Goal: Information Seeking & Learning: Learn about a topic

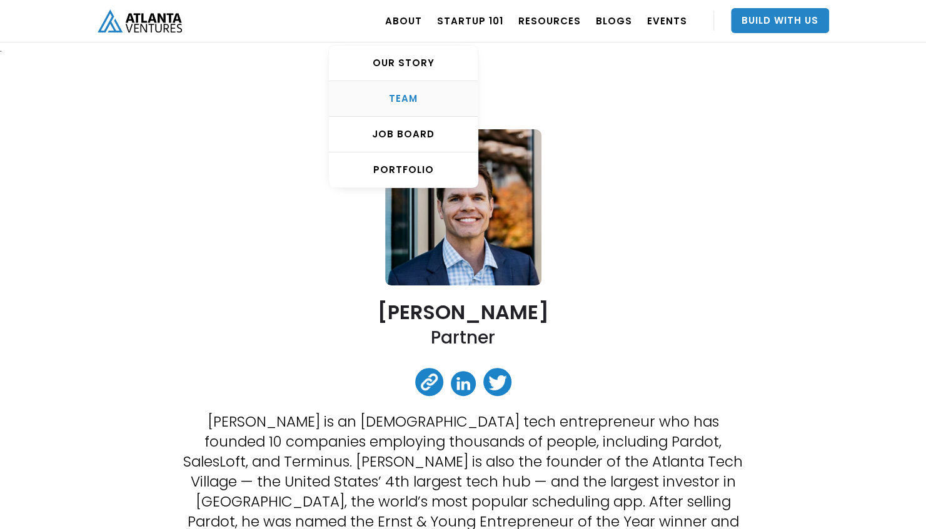
click at [412, 96] on div "TEAM" at bounding box center [403, 99] width 149 height 13
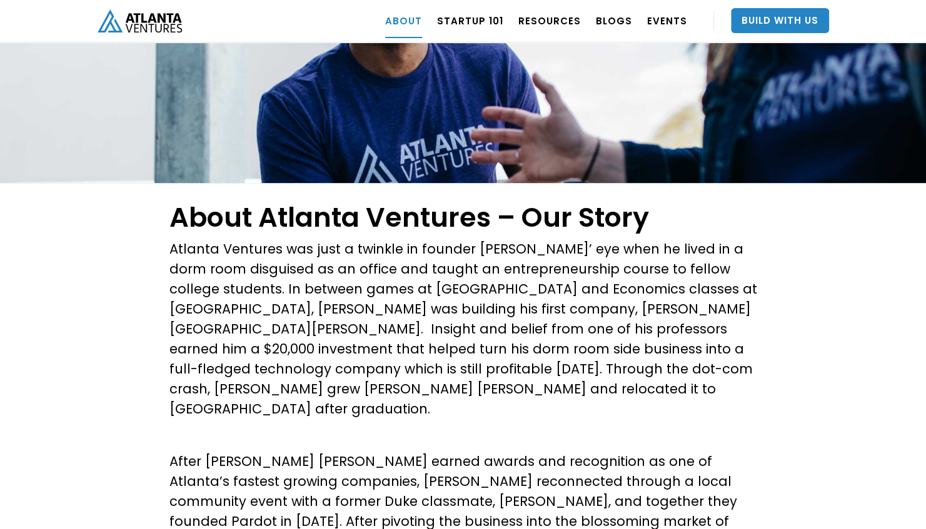
scroll to position [125, 0]
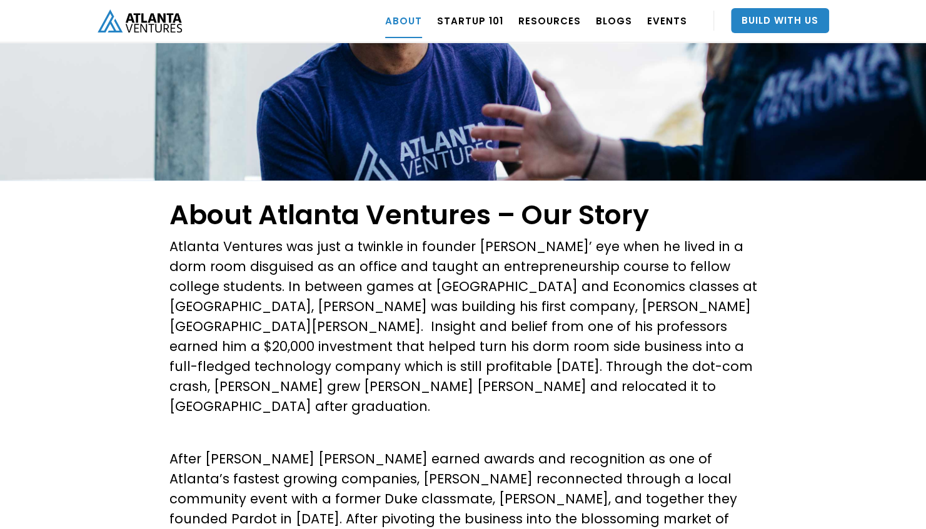
click at [253, 258] on p "Atlanta Ventures was just a twinkle in founder [PERSON_NAME]’ eye when he lived…" at bounding box center [463, 327] width 588 height 180
click at [515, 266] on p "Atlanta Ventures was just a twinkle in founder [PERSON_NAME]’ eye when he lived…" at bounding box center [463, 327] width 588 height 180
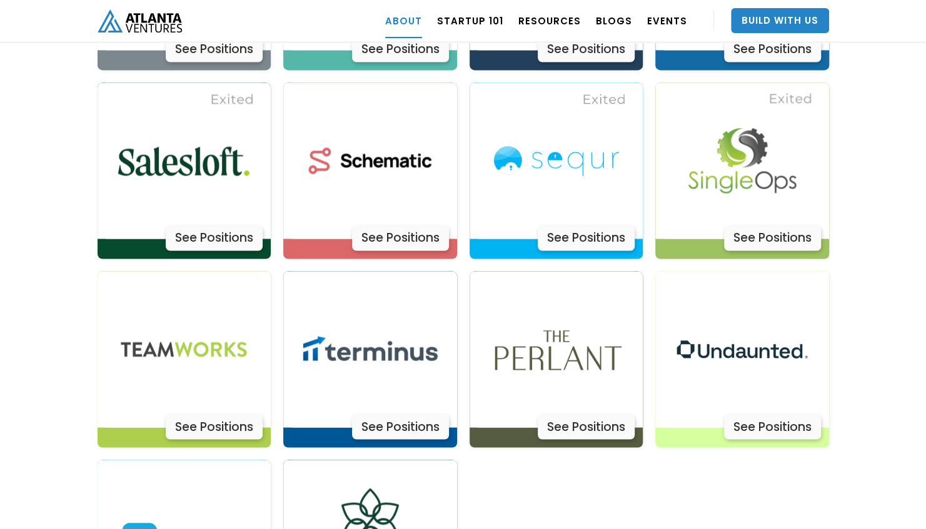
scroll to position [3906, 0]
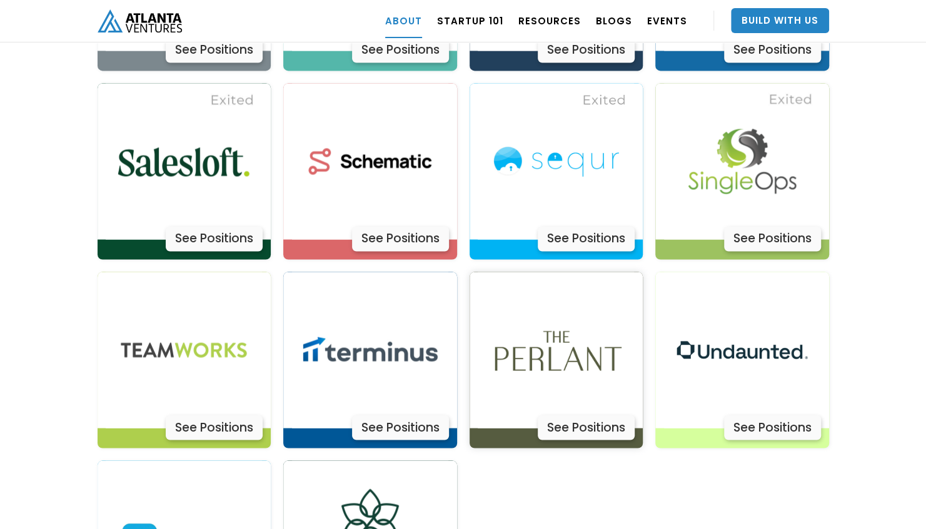
click at [553, 308] on img at bounding box center [556, 350] width 156 height 156
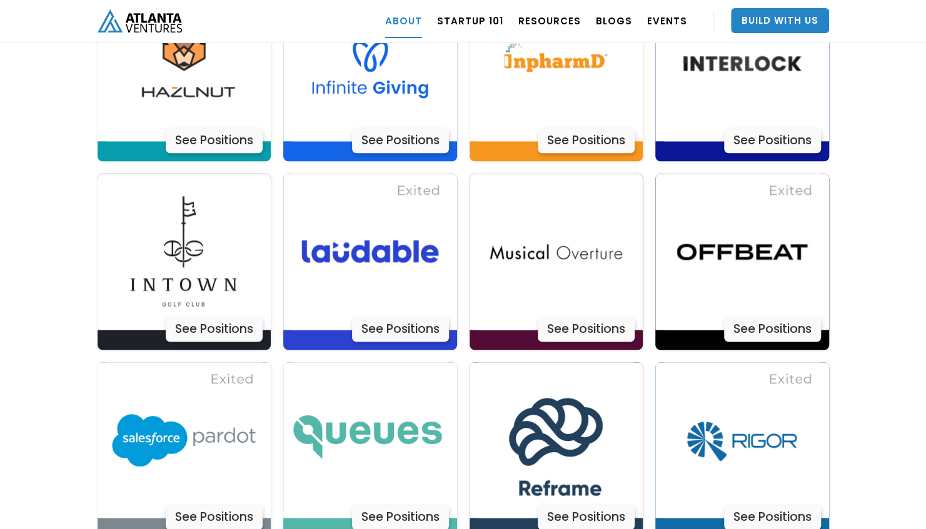
scroll to position [3438, 0]
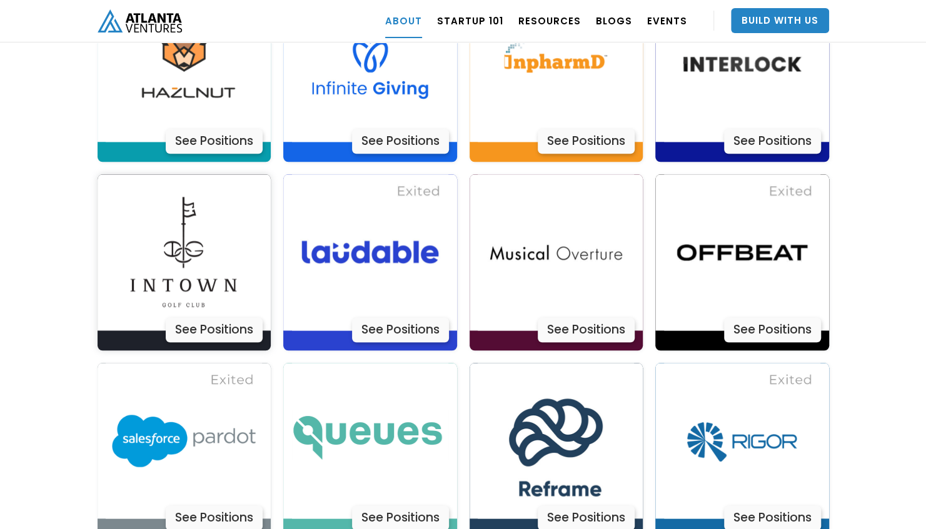
click at [231, 241] on img at bounding box center [184, 252] width 156 height 156
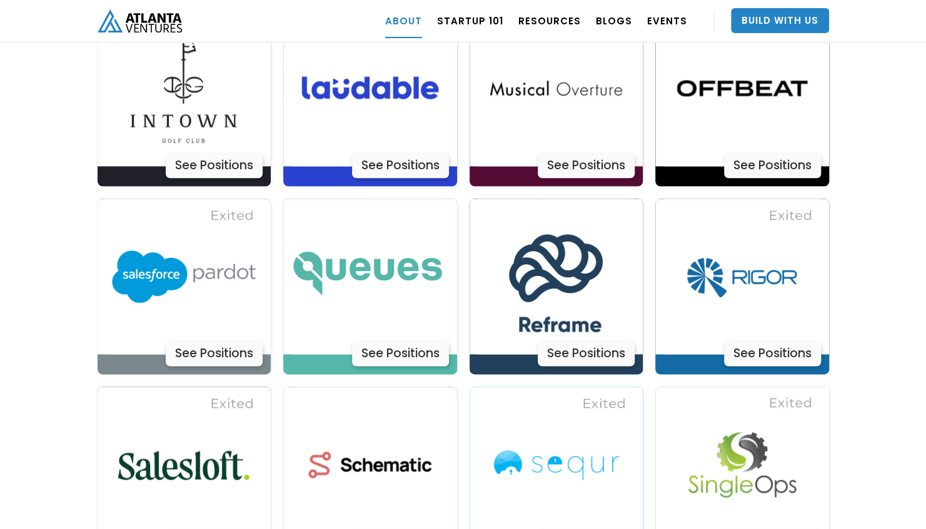
scroll to position [3598, 0]
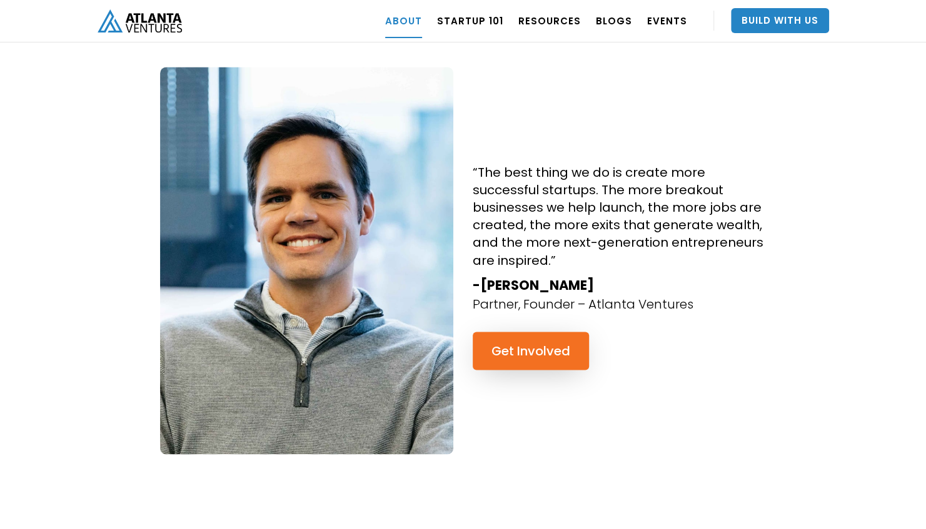
scroll to position [1136, 0]
